Goal: Information Seeking & Learning: Learn about a topic

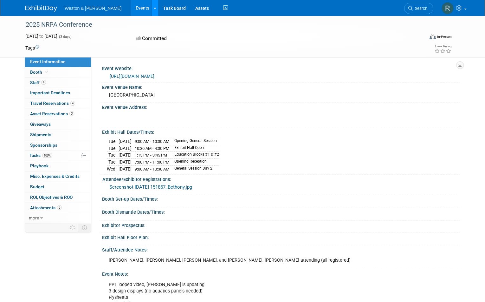
click at [152, 7] on link at bounding box center [155, 8] width 7 height 16
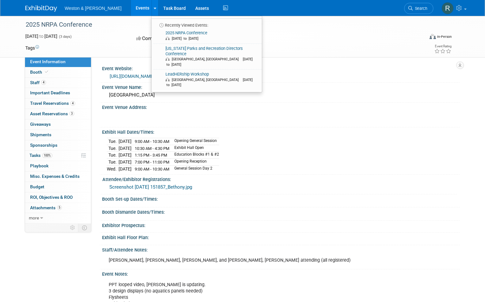
click at [131, 8] on link "Events" at bounding box center [142, 8] width 23 height 16
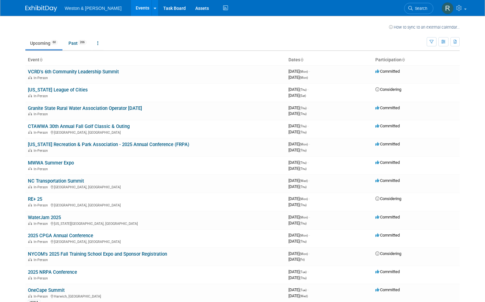
click at [40, 5] on link at bounding box center [44, 5] width 39 height 5
click at [445, 10] on img at bounding box center [448, 8] width 12 height 12
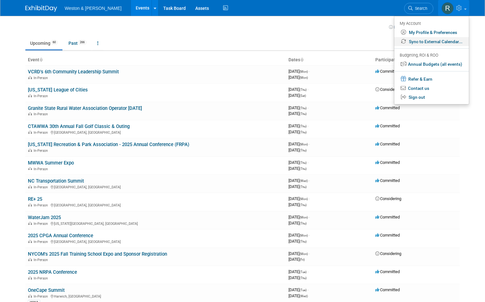
click at [434, 41] on link "Sync to External Calendar..." at bounding box center [432, 41] width 75 height 9
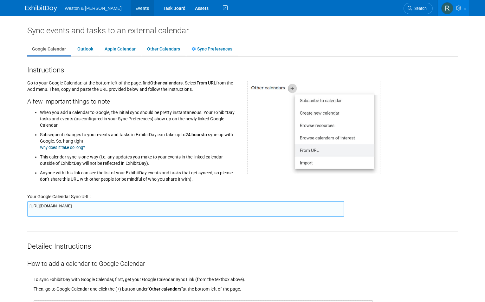
click at [131, 8] on link "Events" at bounding box center [142, 8] width 23 height 16
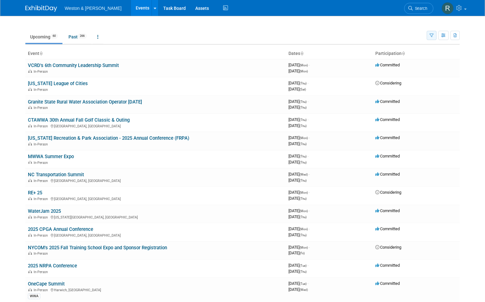
click at [434, 35] on icon "button" at bounding box center [432, 36] width 4 height 4
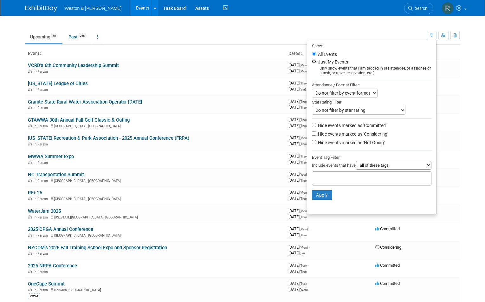
click at [313, 62] on input "Just My Events" at bounding box center [314, 61] width 4 height 4
radio input "true"
click at [323, 193] on button "Apply" at bounding box center [322, 195] width 20 height 10
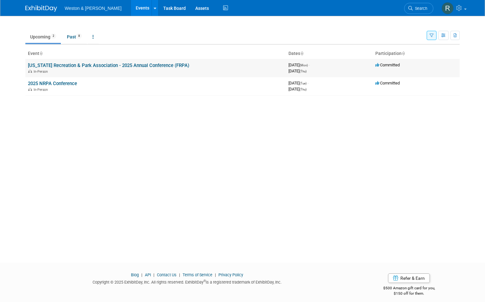
click at [151, 65] on link "[US_STATE] Recreation & Park Association - 2025 Annual Conference (FRPA)" at bounding box center [108, 65] width 161 height 6
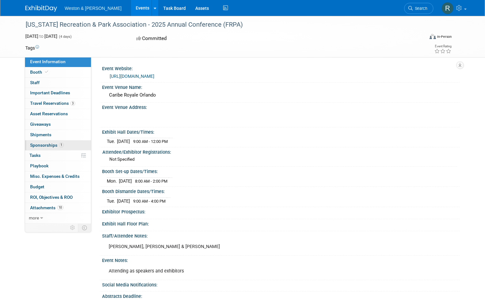
click at [39, 144] on span "Sponsorships 1" at bounding box center [47, 144] width 34 height 5
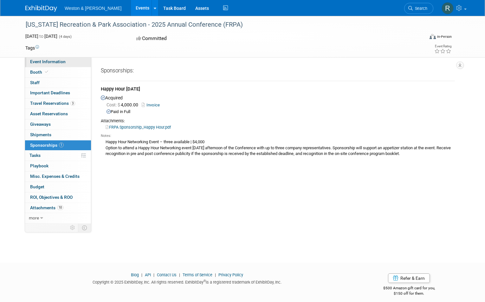
click at [59, 61] on span "Event Information" at bounding box center [48, 61] width 36 height 5
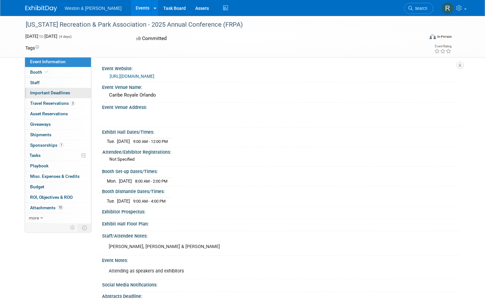
click at [38, 93] on span "Important Deadlines" at bounding box center [50, 92] width 40 height 5
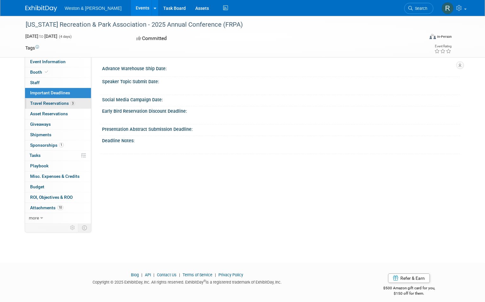
click at [43, 102] on span "Travel Reservations 3" at bounding box center [52, 103] width 45 height 5
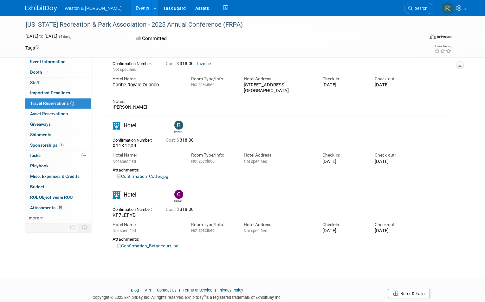
scroll to position [44, 0]
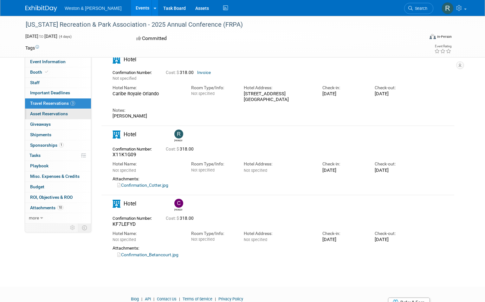
click at [51, 113] on span "Asset Reservations 0" at bounding box center [49, 113] width 38 height 5
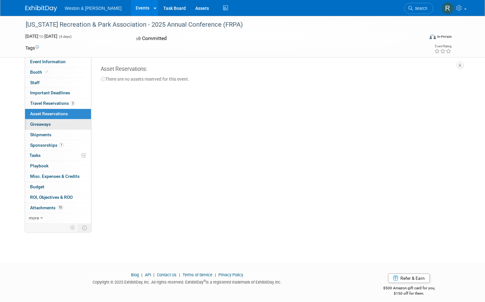
click at [44, 124] on span "Giveaways 0" at bounding box center [40, 123] width 21 height 5
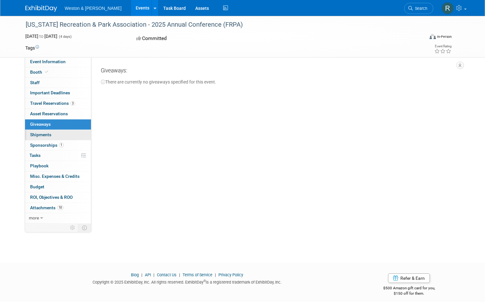
click at [40, 136] on link "0 Shipments 0" at bounding box center [58, 135] width 66 height 10
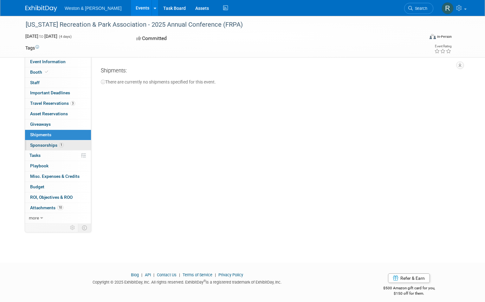
click at [39, 144] on span "Sponsorships 1" at bounding box center [47, 144] width 34 height 5
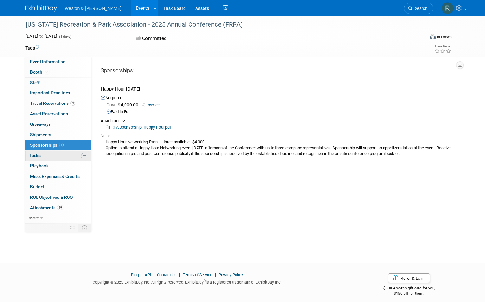
click at [49, 152] on link "0% Tasks 0%" at bounding box center [58, 155] width 66 height 10
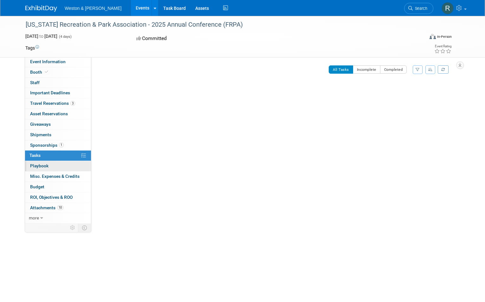
click at [40, 166] on span "Playbook 0" at bounding box center [39, 165] width 18 height 5
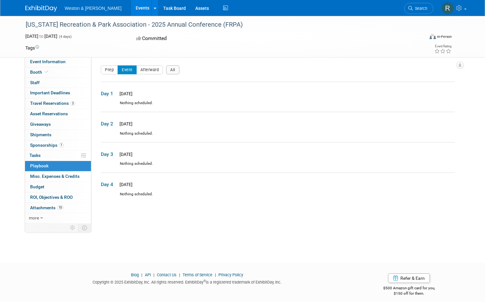
click at [141, 98] on td "Day 1 Mon. Aug 25, 2025" at bounding box center [278, 91] width 354 height 19
click at [106, 93] on span "Day 1" at bounding box center [109, 93] width 16 height 7
click at [149, 73] on button "Afterward" at bounding box center [149, 69] width 27 height 9
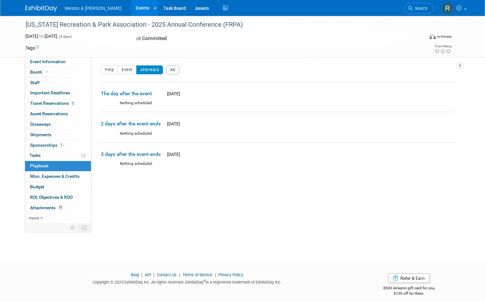
click at [142, 96] on span "The day after the event" at bounding box center [132, 93] width 63 height 7
click at [127, 72] on button "Event" at bounding box center [127, 69] width 19 height 9
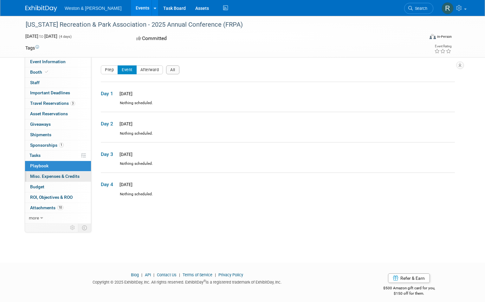
click at [44, 175] on span "Misc. Expenses & Credits 0" at bounding box center [54, 175] width 49 height 5
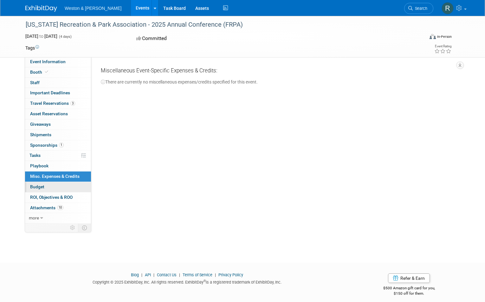
click at [35, 188] on span "Budget" at bounding box center [37, 186] width 14 height 5
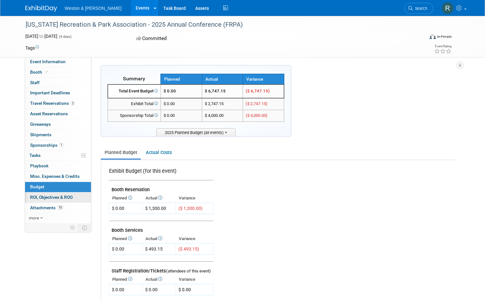
click at [43, 195] on span "ROI, Objectives & ROO 0" at bounding box center [51, 196] width 42 height 5
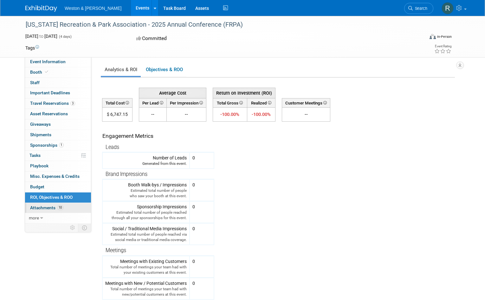
click at [42, 205] on span "Attachments 10" at bounding box center [46, 207] width 33 height 5
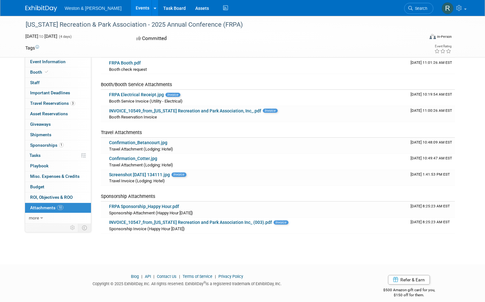
scroll to position [73, 0]
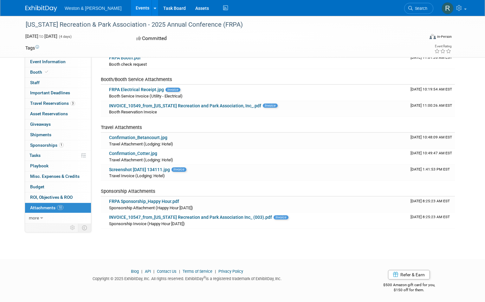
click at [57, 56] on div "Florida Recreation & Park Association - 2025 Annual Conference (FRPA) Aug 25, 2…" at bounding box center [243, 36] width 444 height 41
click at [56, 61] on span "Event Information" at bounding box center [48, 61] width 36 height 5
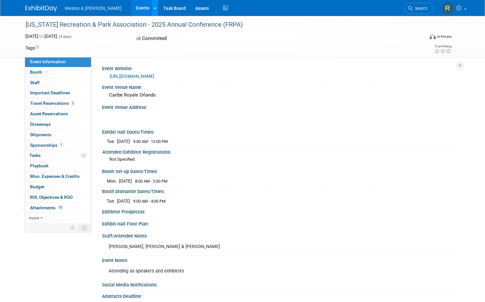
click at [152, 4] on link at bounding box center [155, 8] width 7 height 16
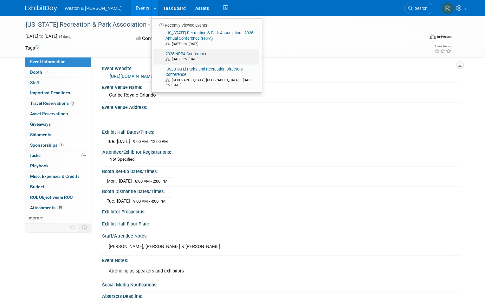
click at [158, 53] on link "2025 NRPA Conference Sep 16, 2025 to Sep 18, 2025" at bounding box center [206, 56] width 106 height 15
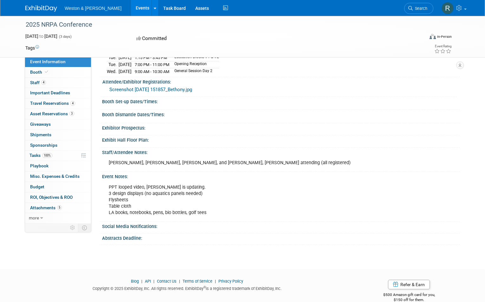
scroll to position [106, 0]
